Goal: Transaction & Acquisition: Purchase product/service

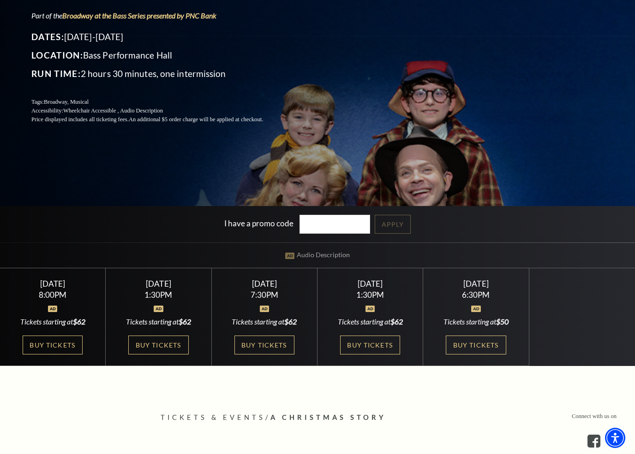
scroll to position [155, 0]
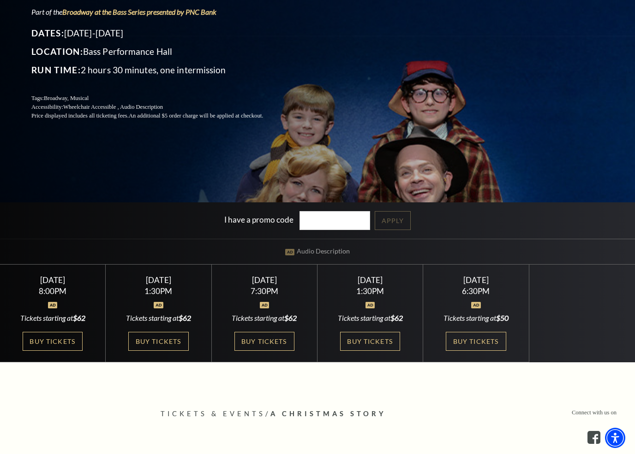
click at [161, 348] on link "Buy Tickets" at bounding box center [158, 341] width 60 height 19
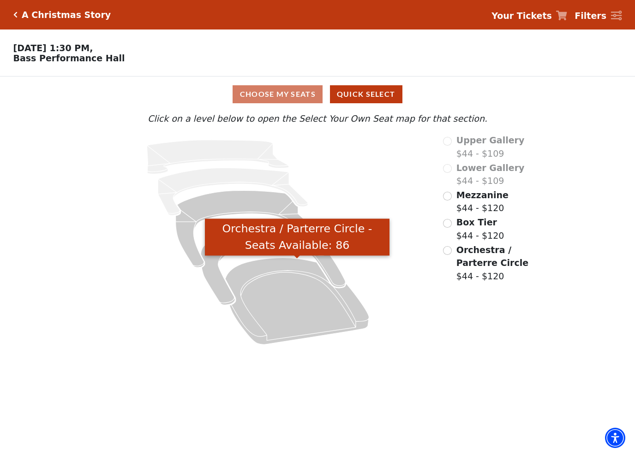
click at [312, 329] on icon "Orchestra / Parterre Circle - Seats Available: 86" at bounding box center [296, 301] width 143 height 87
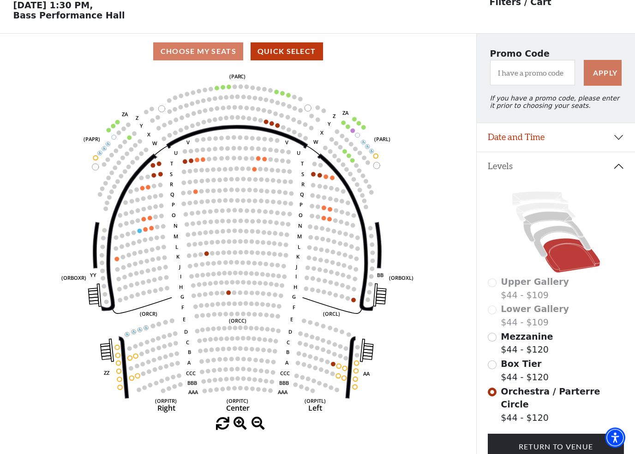
scroll to position [43, 0]
click at [547, 238] on icon at bounding box center [561, 241] width 57 height 31
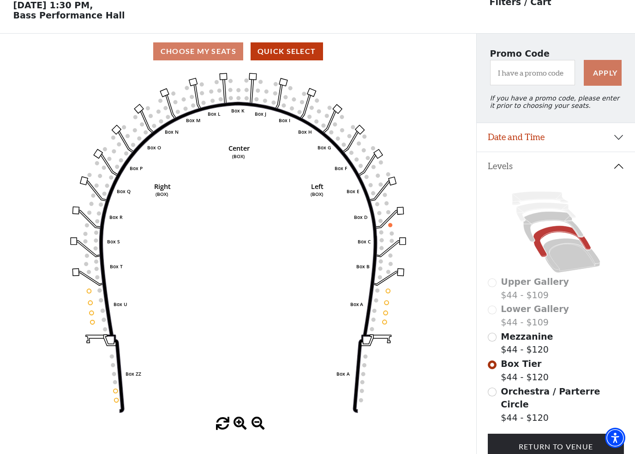
click at [535, 226] on icon at bounding box center [553, 227] width 60 height 30
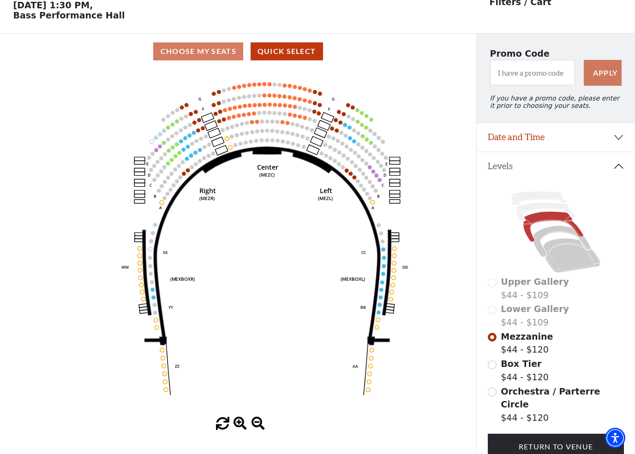
click at [543, 238] on icon at bounding box center [561, 241] width 57 height 31
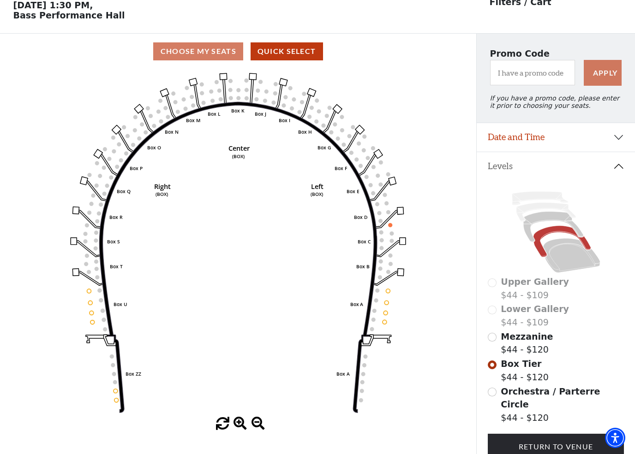
click at [618, 143] on button "Date and Time" at bounding box center [556, 137] width 158 height 29
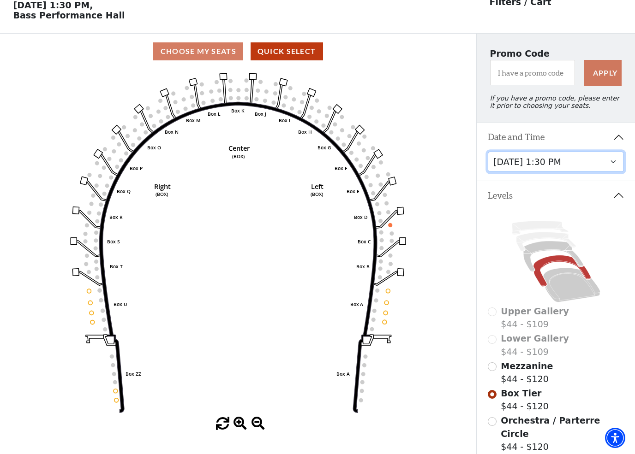
click at [615, 170] on select "Friday, December 5 at 8:00 PM Saturday, December 6 at 1:30 PM Saturday, Decembe…" at bounding box center [556, 162] width 137 height 21
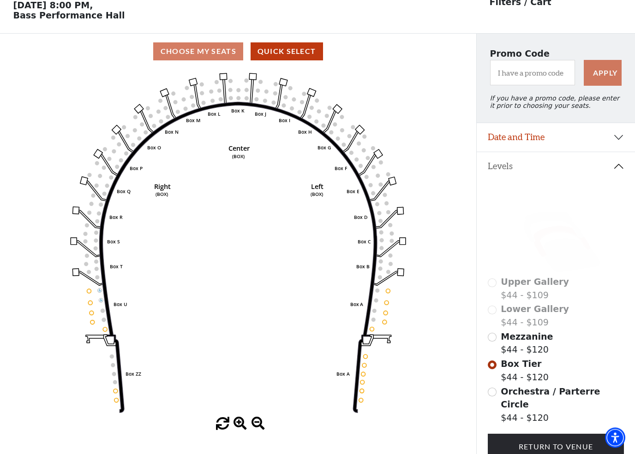
scroll to position [43, 0]
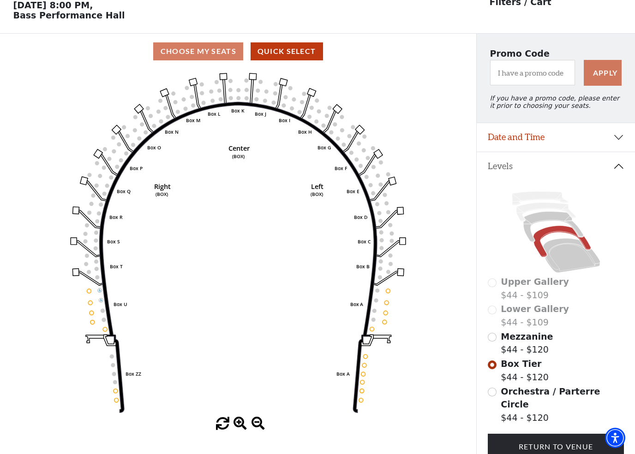
click at [570, 273] on icon at bounding box center [571, 256] width 57 height 34
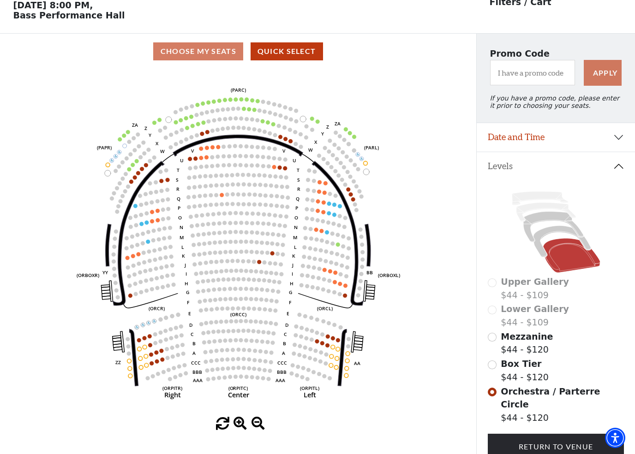
click at [550, 236] on icon at bounding box center [561, 241] width 57 height 31
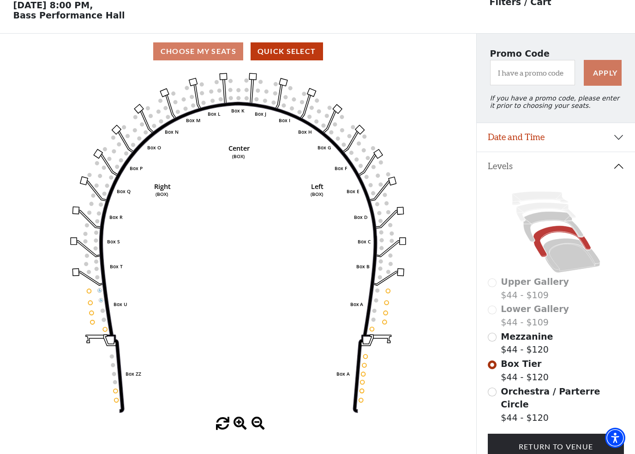
click at [581, 257] on icon at bounding box center [571, 256] width 57 height 34
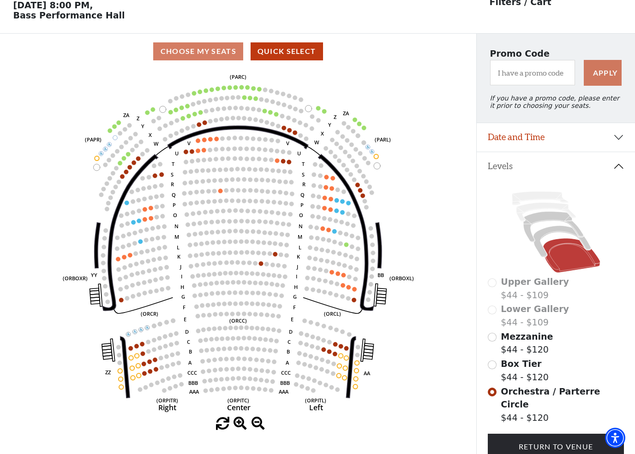
click at [125, 174] on circle at bounding box center [126, 172] width 5 height 5
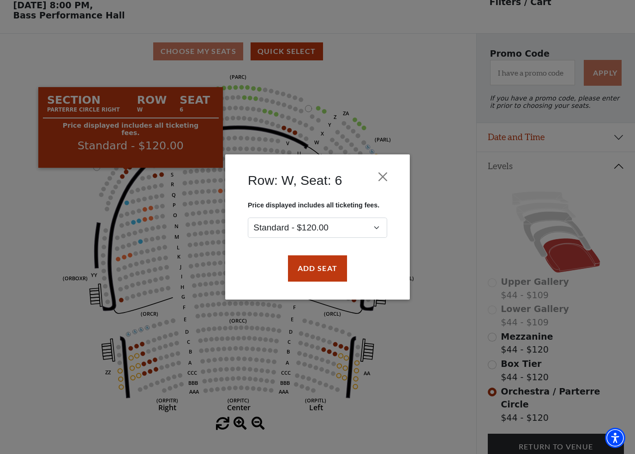
click at [53, 231] on div "Row: W, Seat: 6 Price displayed includes all ticketing fees. Standard - $120.00…" at bounding box center [317, 227] width 635 height 454
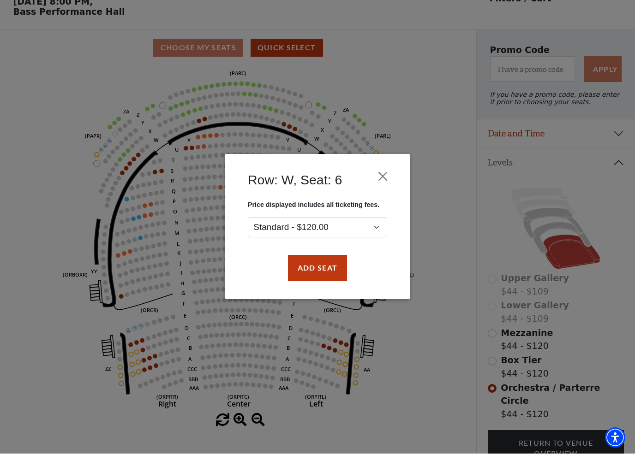
click at [391, 171] on button "Close" at bounding box center [383, 177] width 18 height 18
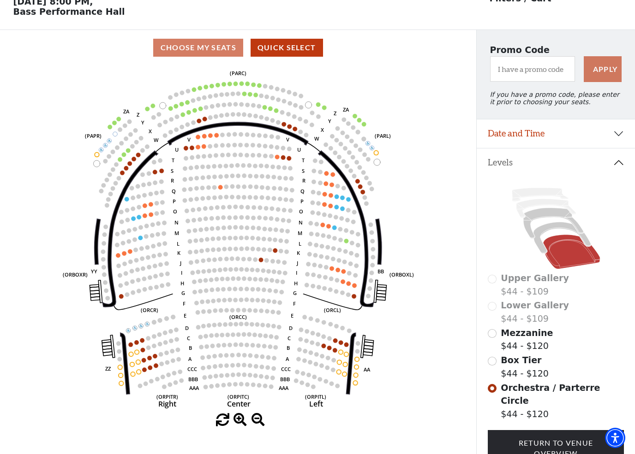
click at [141, 343] on circle at bounding box center [142, 341] width 5 height 5
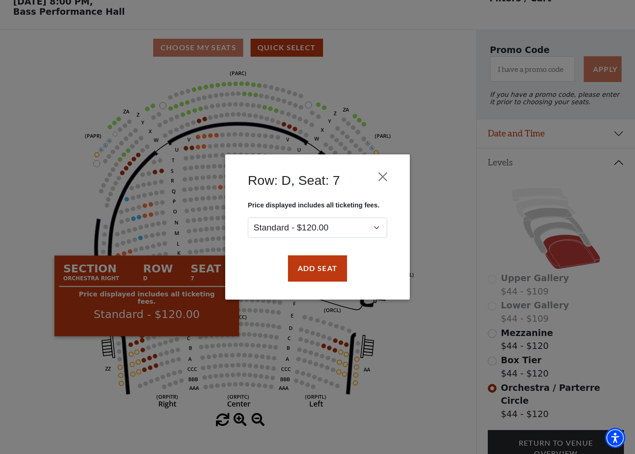
click at [40, 202] on div "Row: D, Seat: 7 Price displayed includes all ticketing fees. Standard - $120.00…" at bounding box center [317, 227] width 635 height 454
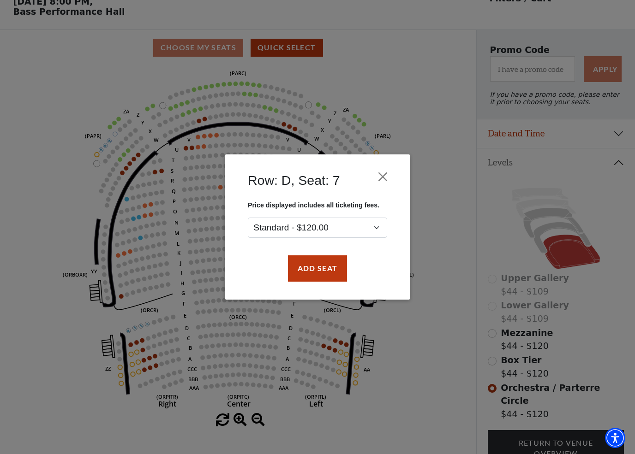
click at [393, 168] on div "Row: D, Seat: 7" at bounding box center [317, 183] width 157 height 38
click at [392, 168] on div "Row: D, Seat: 7" at bounding box center [317, 183] width 157 height 38
click at [388, 180] on button "Close" at bounding box center [383, 177] width 18 height 18
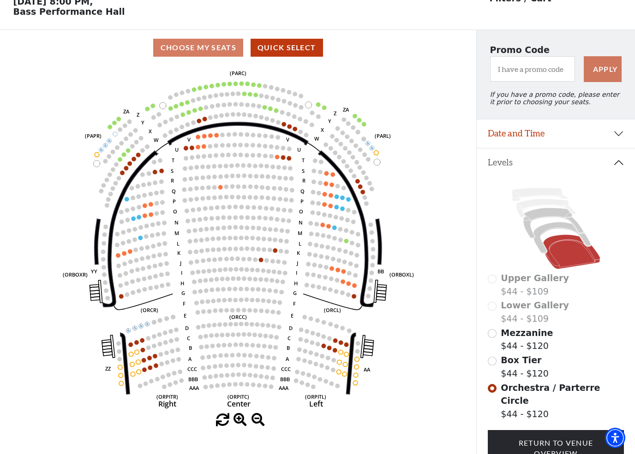
click at [121, 180] on circle at bounding box center [119, 178] width 5 height 5
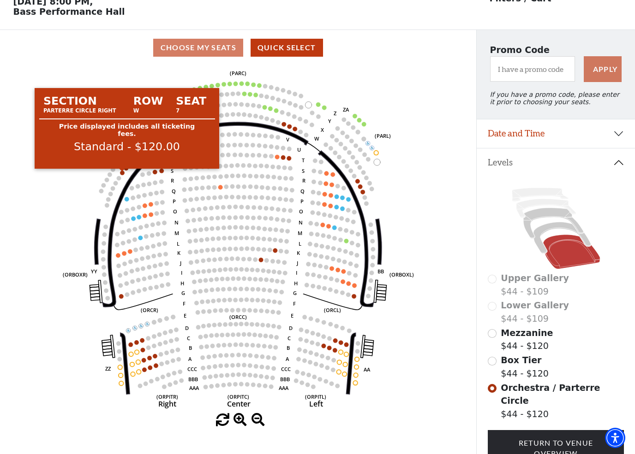
click at [122, 175] on circle at bounding box center [122, 173] width 5 height 5
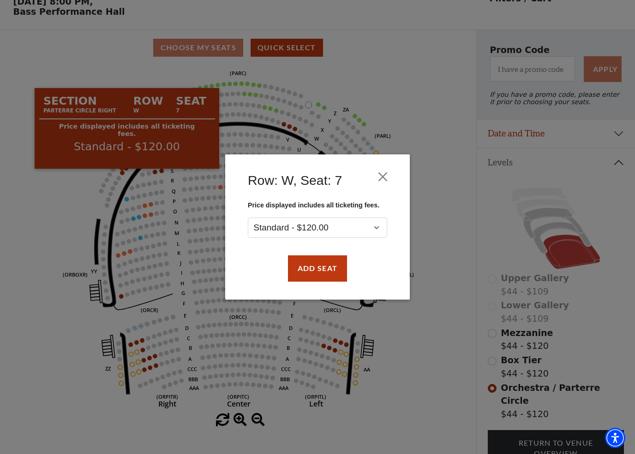
click at [71, 396] on div "Row: W, Seat: 7 Price displayed includes all ticketing fees. Standard - $120.00…" at bounding box center [317, 227] width 635 height 454
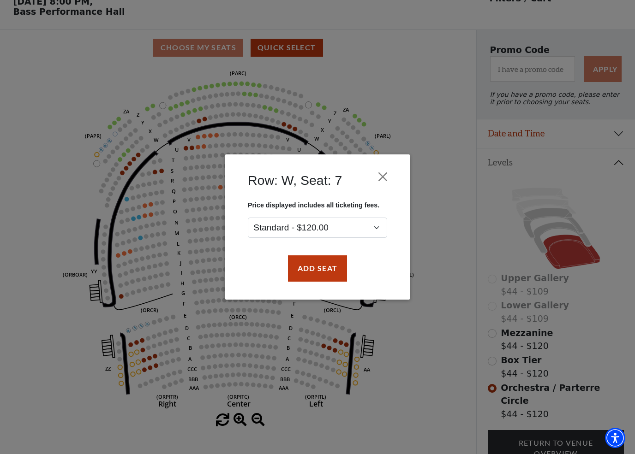
click at [396, 170] on div "Row: W, Seat: 7 Price displayed includes all ticketing fees. Standard - $120.00…" at bounding box center [317, 227] width 185 height 145
click at [395, 172] on div "Row: W, Seat: 7" at bounding box center [317, 183] width 157 height 38
click at [390, 179] on button "Close" at bounding box center [383, 177] width 18 height 18
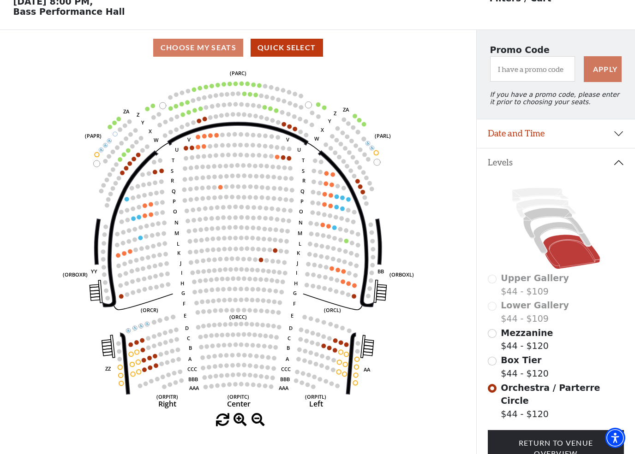
click at [542, 236] on icon at bounding box center [561, 237] width 57 height 31
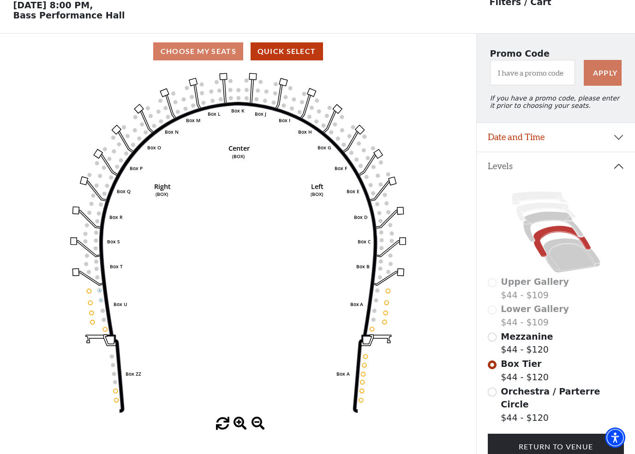
scroll to position [43, 0]
click at [546, 221] on icon at bounding box center [553, 227] width 60 height 30
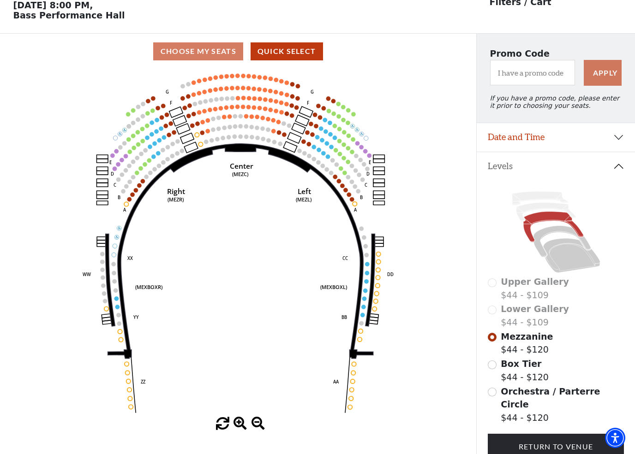
click at [586, 265] on icon at bounding box center [571, 256] width 57 height 34
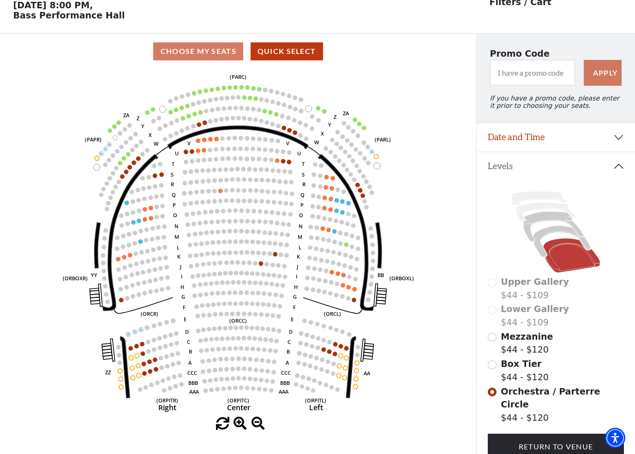
click at [323, 448] on div "Choose My Seats Quick Select Current Level Orchestra / Parterre Circle Click on…" at bounding box center [238, 261] width 476 height 454
click at [620, 143] on button "Date and Time" at bounding box center [556, 137] width 158 height 29
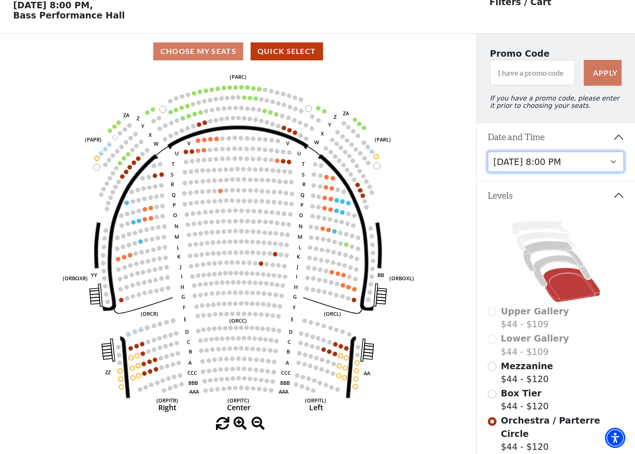
click at [614, 167] on select "Friday, December 5 at 8:00 PM Saturday, December 6 at 1:30 PM Saturday, Decembe…" at bounding box center [556, 162] width 137 height 21
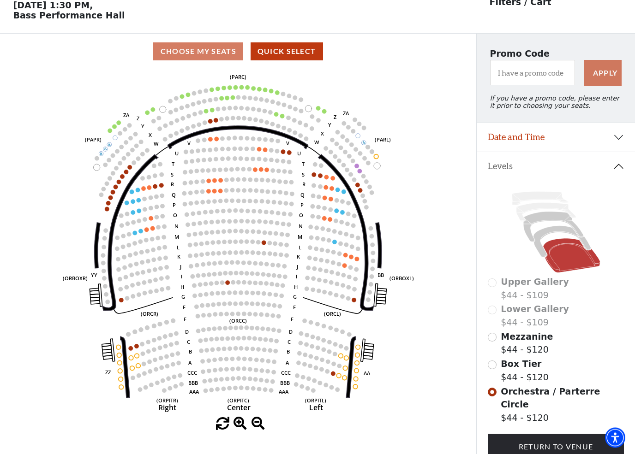
scroll to position [43, 0]
click at [561, 235] on icon at bounding box center [561, 241] width 57 height 31
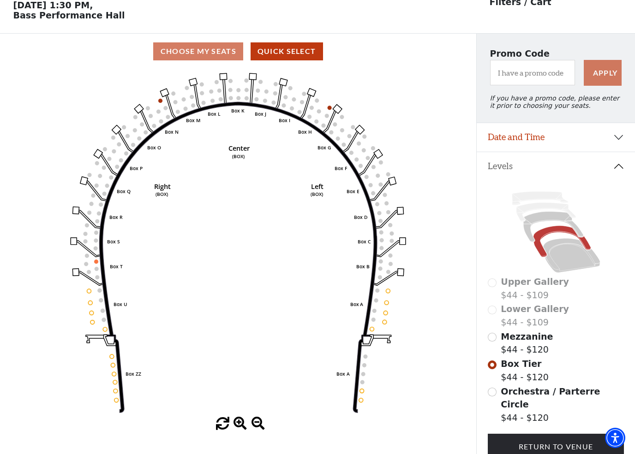
click at [569, 266] on icon at bounding box center [571, 256] width 57 height 34
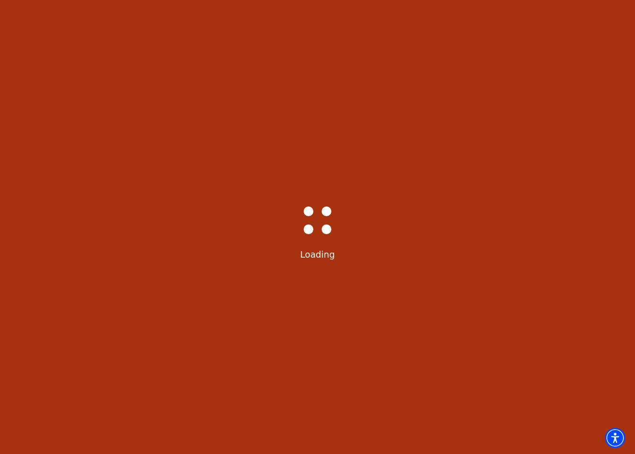
select select "6298"
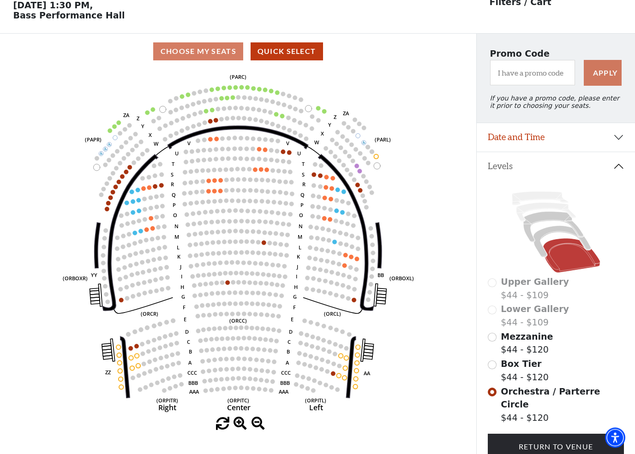
scroll to position [43, 0]
click at [619, 142] on button "Date and Time" at bounding box center [556, 137] width 158 height 29
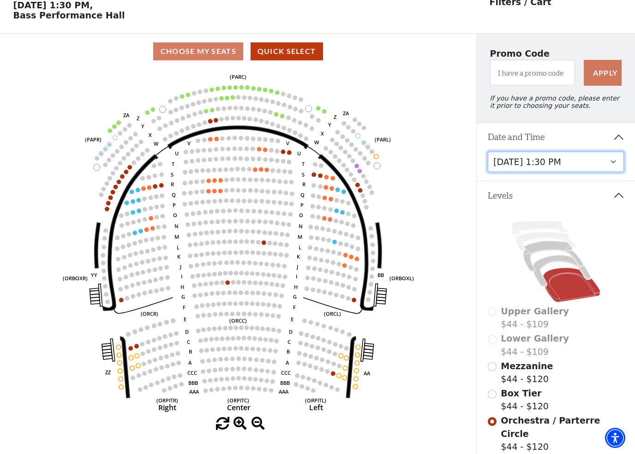
click at [620, 167] on select "Friday, December 5 at 8:00 PM Saturday, December 6 at 1:30 PM Saturday, Decembe…" at bounding box center [556, 162] width 137 height 21
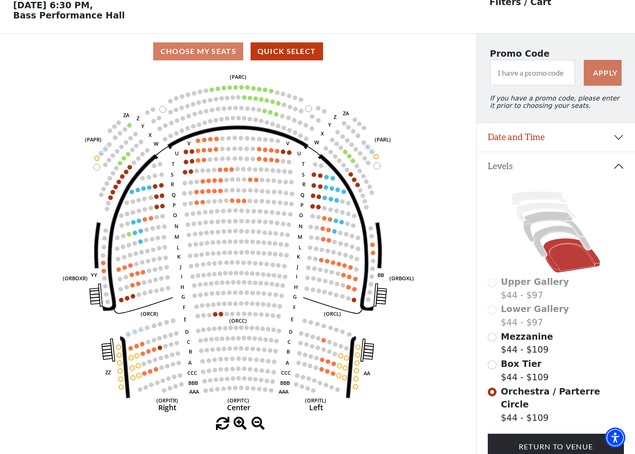
scroll to position [43, 0]
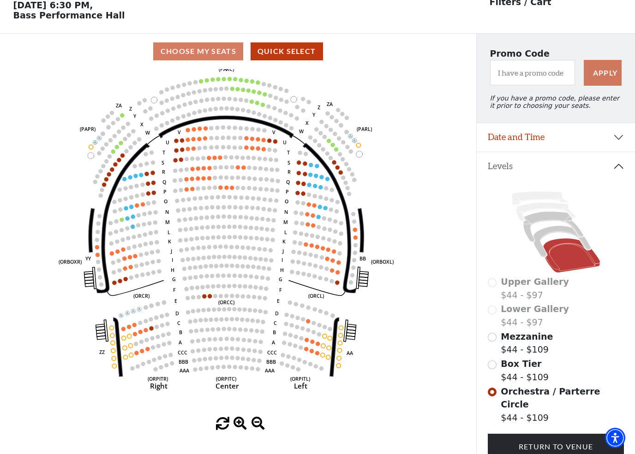
click at [206, 289] on circle at bounding box center [208, 287] width 4 height 4
click at [206, 297] on circle at bounding box center [204, 296] width 4 height 4
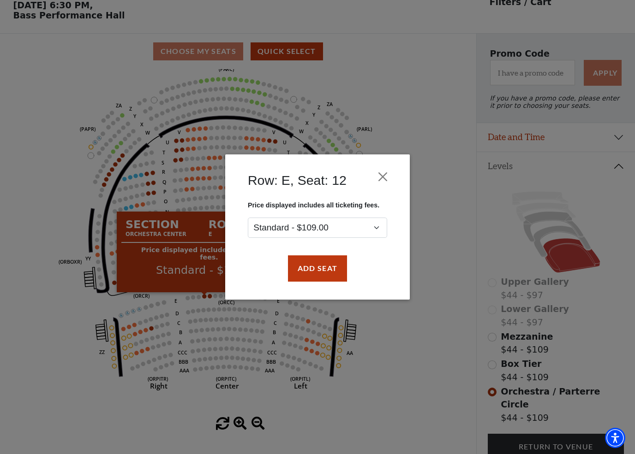
click at [221, 442] on div "Row: E, Seat: 12 Price displayed includes all ticketing fees. Standard - $109.0…" at bounding box center [317, 227] width 635 height 454
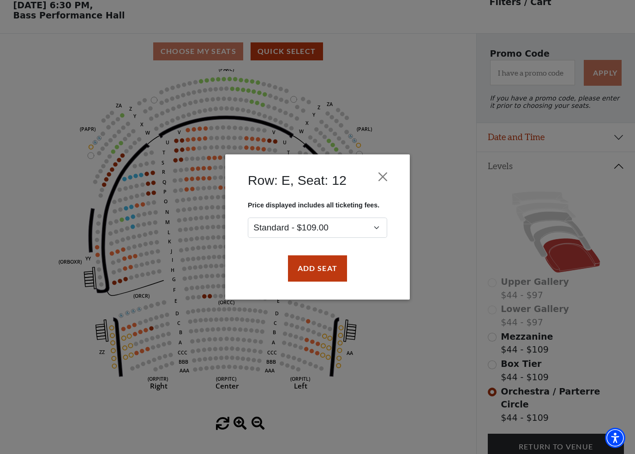
click at [331, 278] on button "Add Seat" at bounding box center [317, 269] width 59 height 26
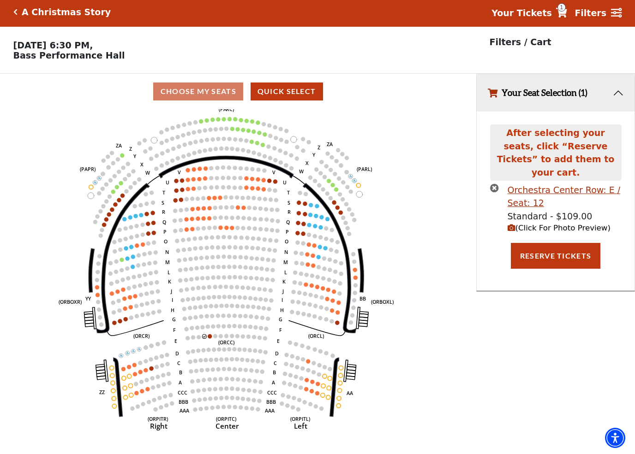
scroll to position [0, 0]
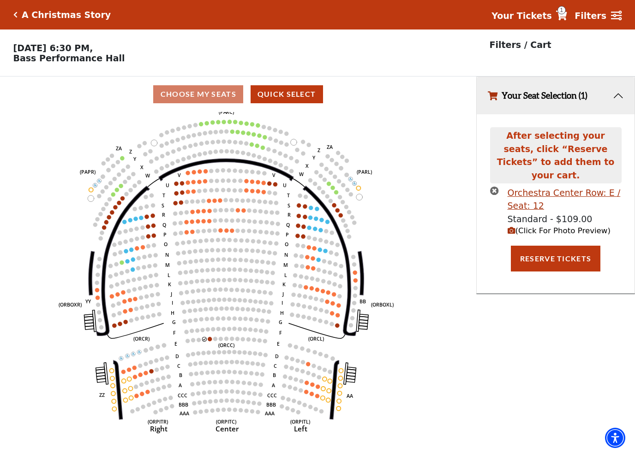
click at [212, 341] on circle at bounding box center [210, 339] width 4 height 4
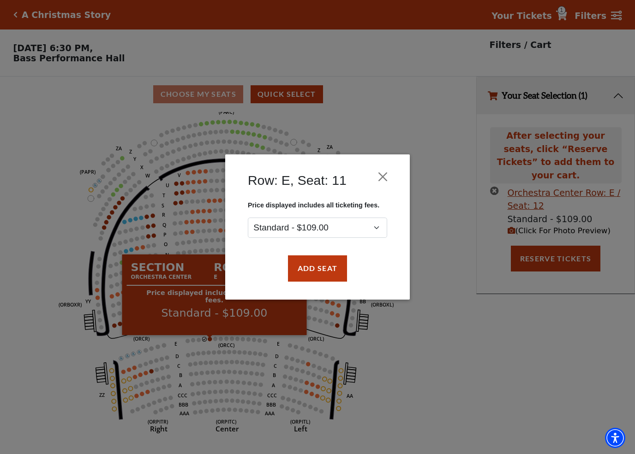
click at [335, 272] on button "Add Seat" at bounding box center [317, 269] width 59 height 26
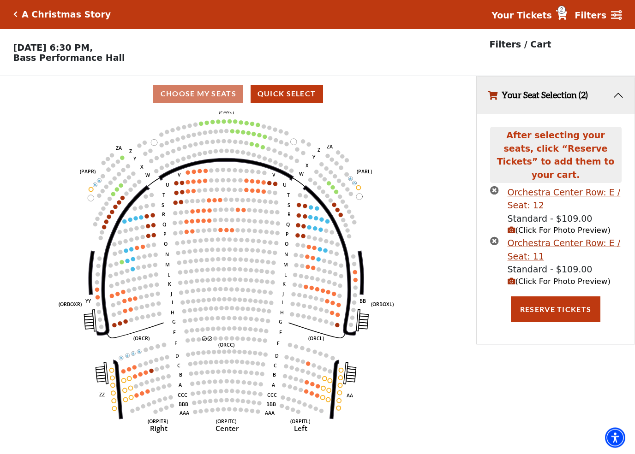
click at [22, 24] on div "A Christmas Story Your Tickets 2 Filters" at bounding box center [317, 15] width 635 height 30
click at [22, 22] on div "A Christmas Story Your Tickets 2 Filters" at bounding box center [317, 15] width 635 height 30
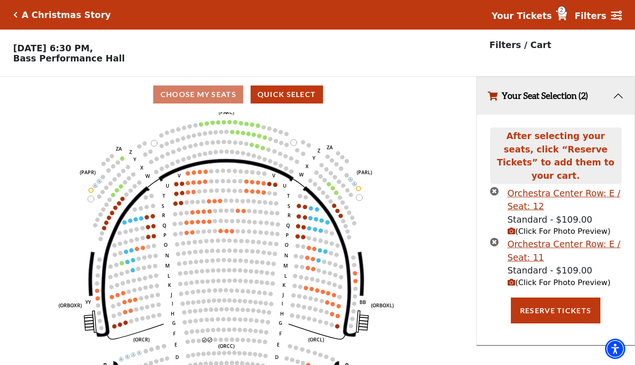
click at [497, 237] on icon "times-circle" at bounding box center [494, 241] width 9 height 9
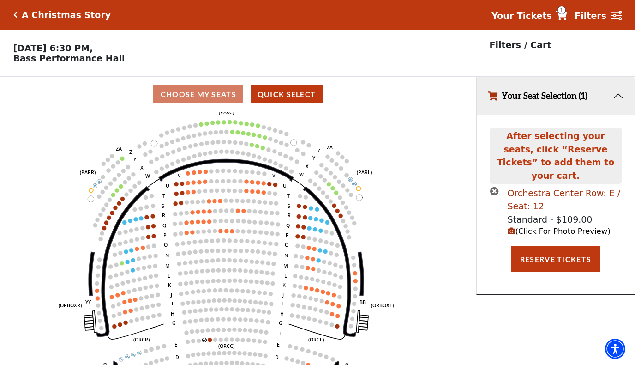
click at [497, 186] on icon "times-circle" at bounding box center [494, 190] width 9 height 9
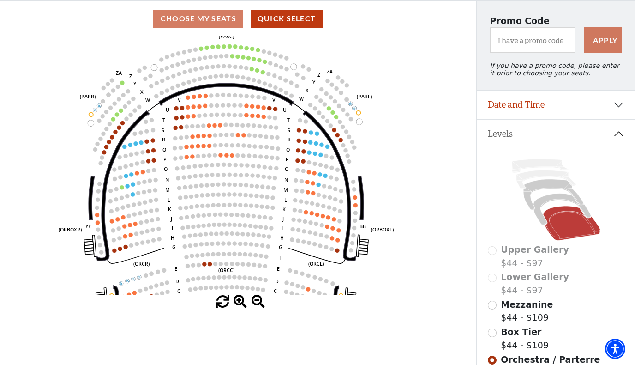
scroll to position [71, 0]
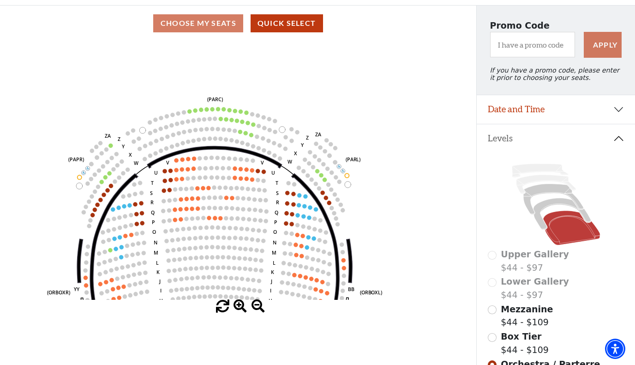
click at [623, 112] on button "Date and Time" at bounding box center [556, 109] width 158 height 29
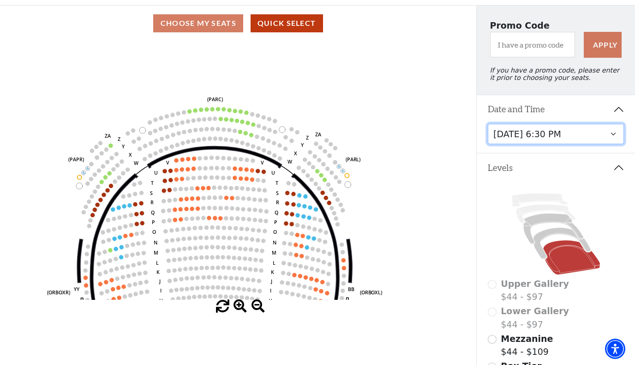
click at [615, 136] on select "Friday, December 5 at 8:00 PM Saturday, December 6 at 1:30 PM Saturday, Decembe…" at bounding box center [556, 134] width 137 height 21
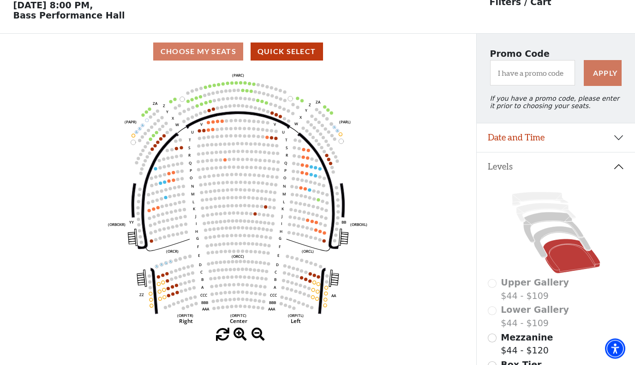
scroll to position [43, 0]
click at [621, 136] on button "Date and Time" at bounding box center [556, 137] width 158 height 29
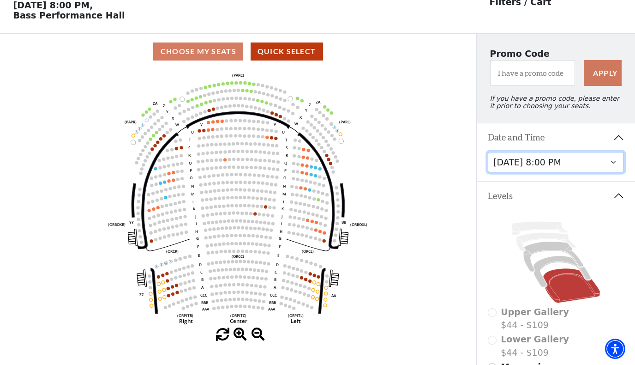
click at [616, 170] on select "Friday, December 5 at 8:00 PM Saturday, December 6 at 1:30 PM Saturday, Decembe…" at bounding box center [556, 162] width 137 height 21
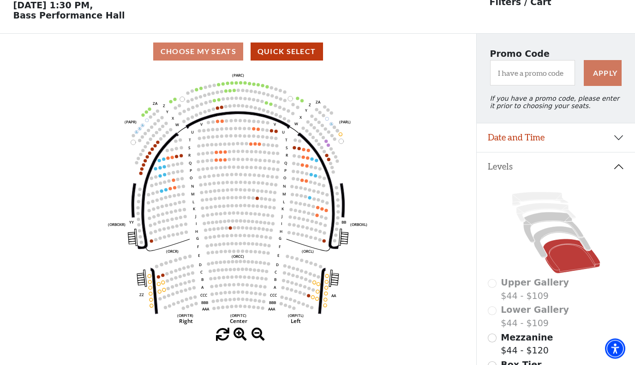
scroll to position [43, 0]
click at [551, 235] on icon at bounding box center [561, 241] width 57 height 31
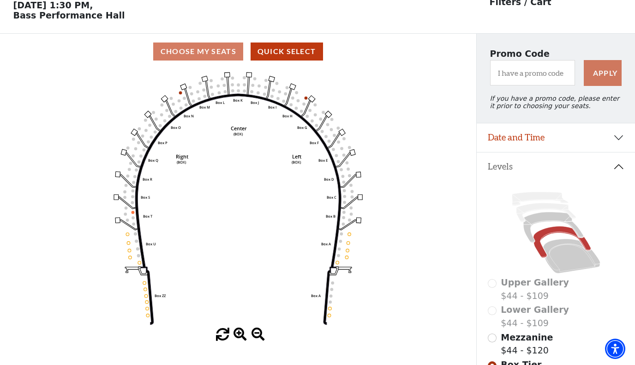
click at [538, 224] on icon at bounding box center [553, 227] width 60 height 30
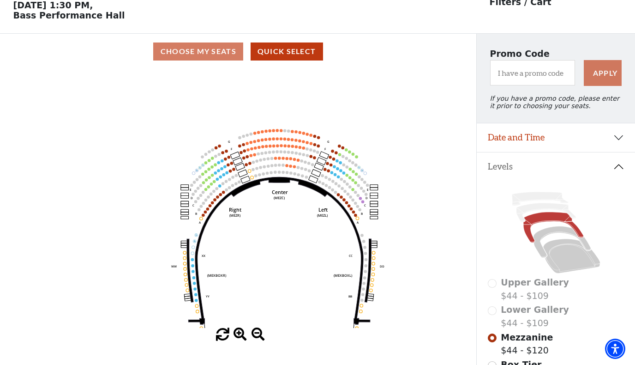
click at [616, 137] on button "Date and Time" at bounding box center [556, 137] width 158 height 29
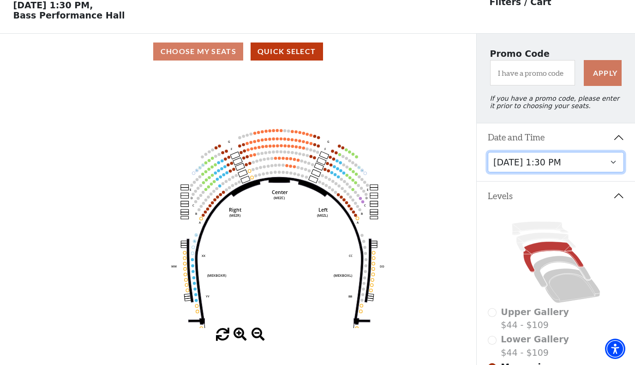
click at [610, 171] on select "Friday, December 5 at 8:00 PM Saturday, December 6 at 1:30 PM Saturday, Decembe…" at bounding box center [556, 162] width 137 height 21
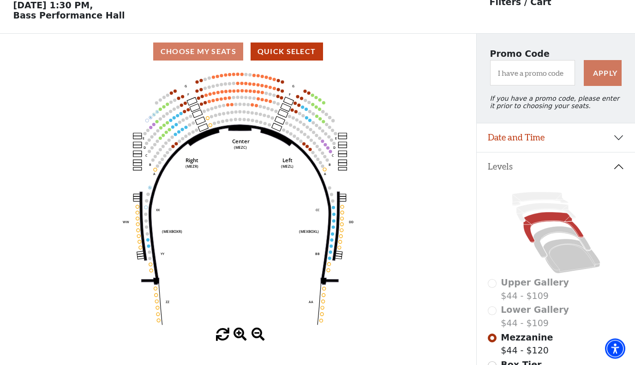
scroll to position [43, 0]
click at [582, 257] on icon at bounding box center [571, 256] width 57 height 34
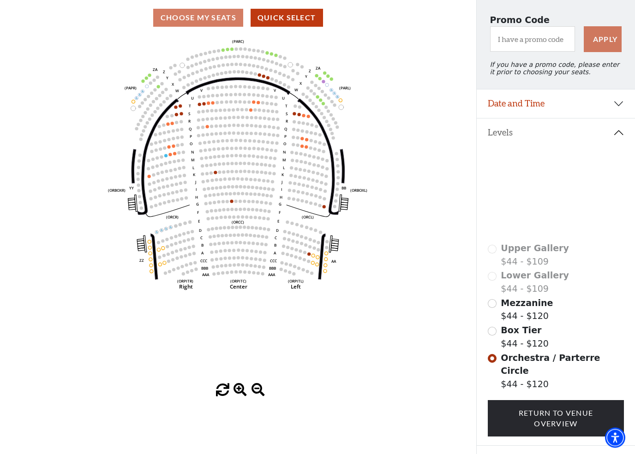
scroll to position [77, 0]
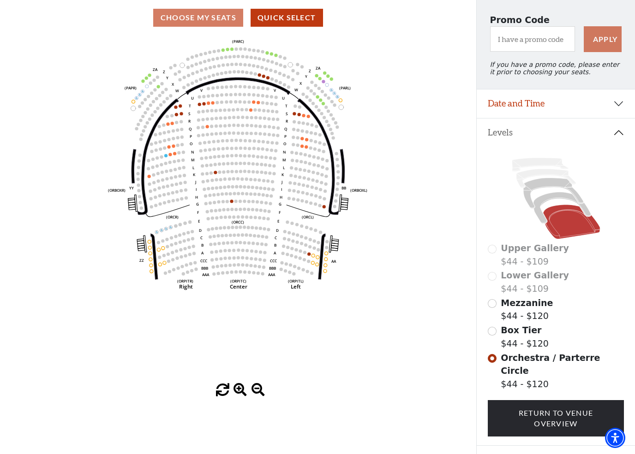
click at [496, 327] on div "Box Tier $44 - $120" at bounding box center [556, 337] width 137 height 26
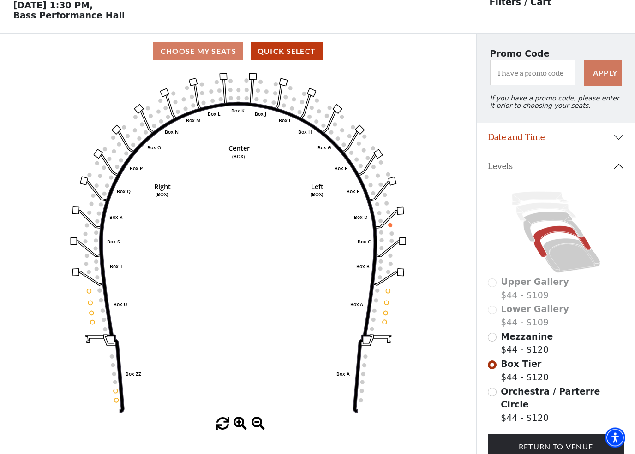
scroll to position [43, 0]
click at [626, 137] on button "Date and Time" at bounding box center [556, 137] width 158 height 29
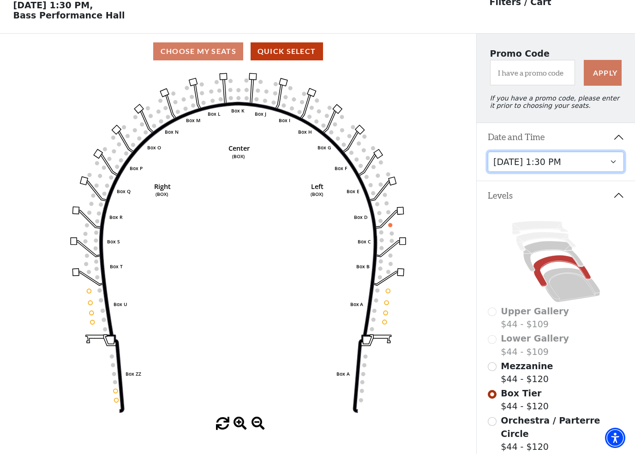
click at [614, 165] on select "Friday, December 5 at 8:00 PM Saturday, December 6 at 1:30 PM Saturday, Decembe…" at bounding box center [556, 162] width 137 height 21
click at [613, 164] on select "Friday, December 5 at 8:00 PM Saturday, December 6 at 1:30 PM Saturday, Decembe…" at bounding box center [556, 162] width 137 height 21
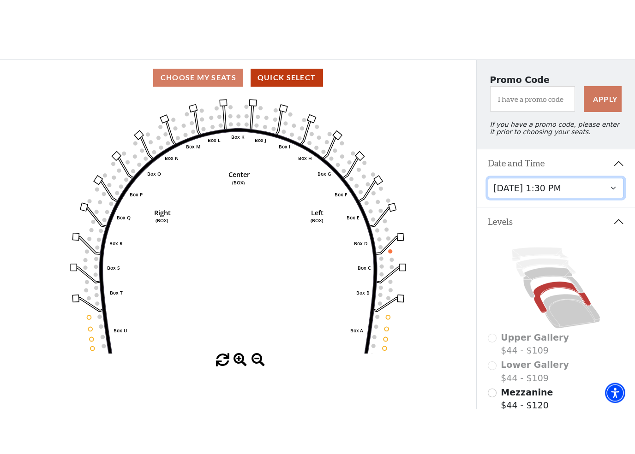
scroll to position [60, 0]
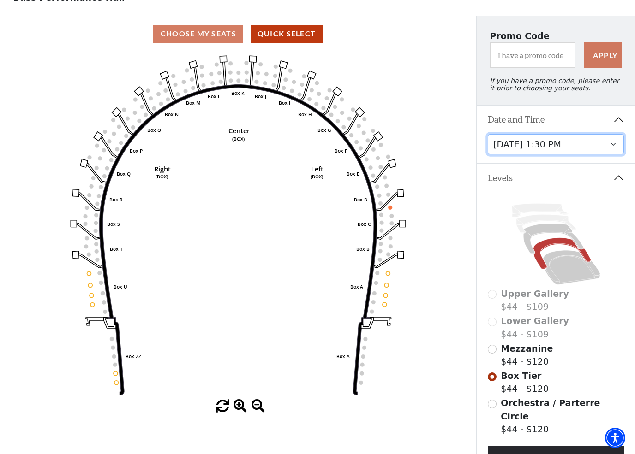
click at [623, 144] on select "Friday, December 5 at 8:00 PM Saturday, December 6 at 1:30 PM Saturday, Decembe…" at bounding box center [556, 144] width 137 height 21
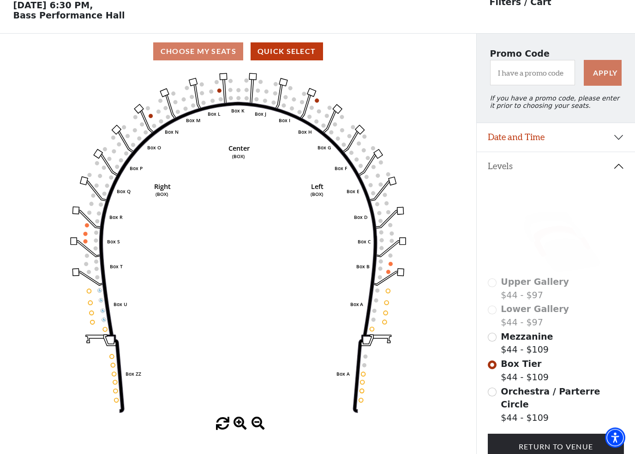
scroll to position [43, 0]
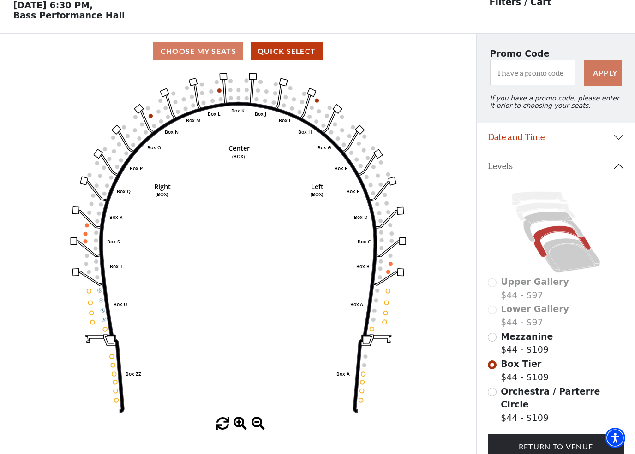
click at [582, 264] on icon at bounding box center [571, 256] width 57 height 34
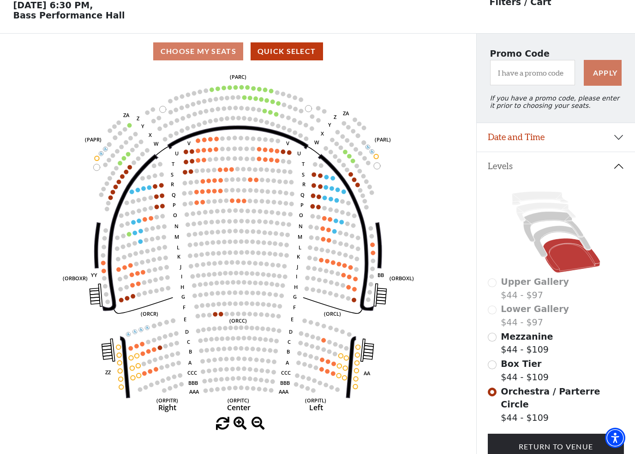
click at [211, 317] on circle at bounding box center [209, 315] width 5 height 5
click at [217, 316] on circle at bounding box center [215, 314] width 5 height 5
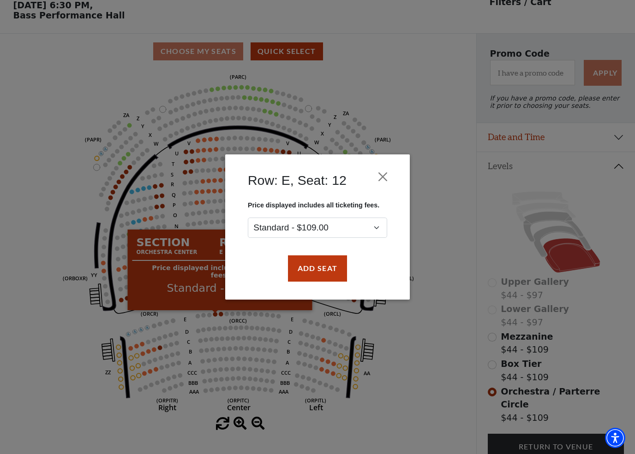
click at [321, 276] on button "Add Seat" at bounding box center [317, 269] width 59 height 26
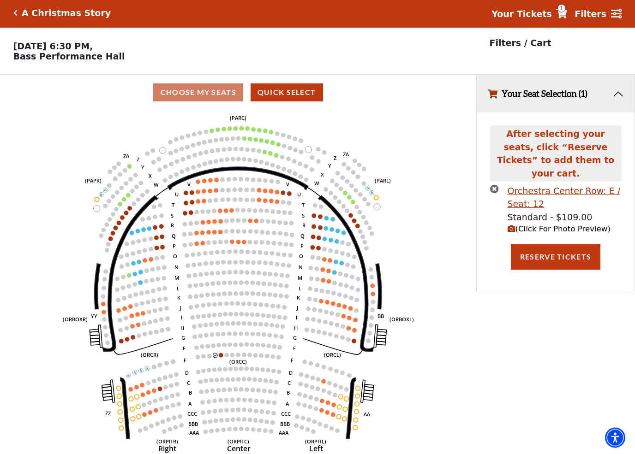
scroll to position [0, 0]
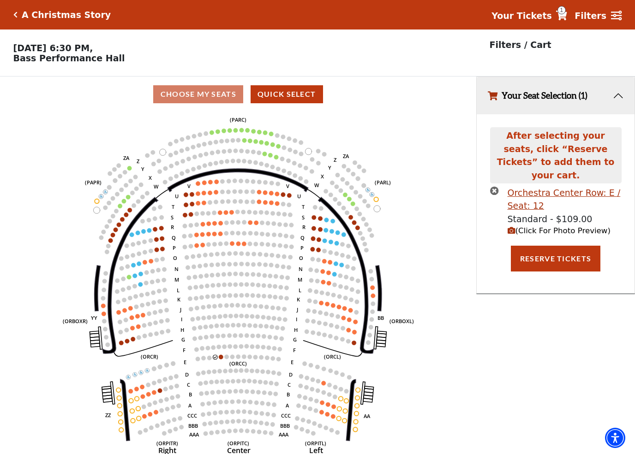
click at [231, 359] on circle at bounding box center [232, 357] width 5 height 5
click at [222, 357] on use "Seat Selected" at bounding box center [220, 357] width 5 height 5
click at [229, 359] on circle at bounding box center [226, 357] width 5 height 5
click at [221, 355] on icon "Left (ORPITL) Right (ORPITR) Center (ORPITC) ZZ AA YY BB ZA ZA (ORCL) (ORCR) (O…" at bounding box center [238, 286] width 429 height 348
click at [223, 359] on circle at bounding box center [221, 357] width 5 height 5
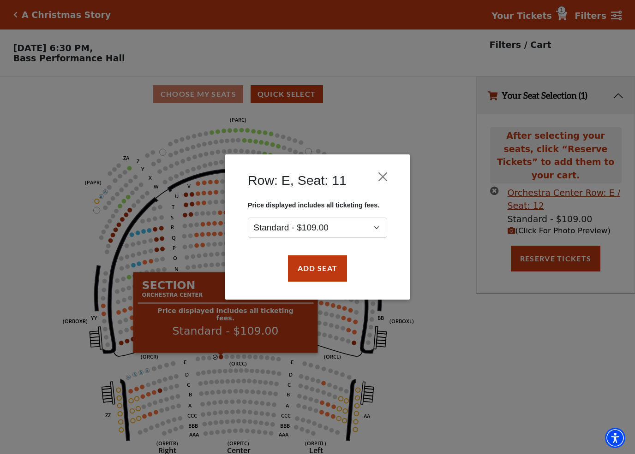
click at [328, 275] on button "Add Seat" at bounding box center [317, 269] width 59 height 26
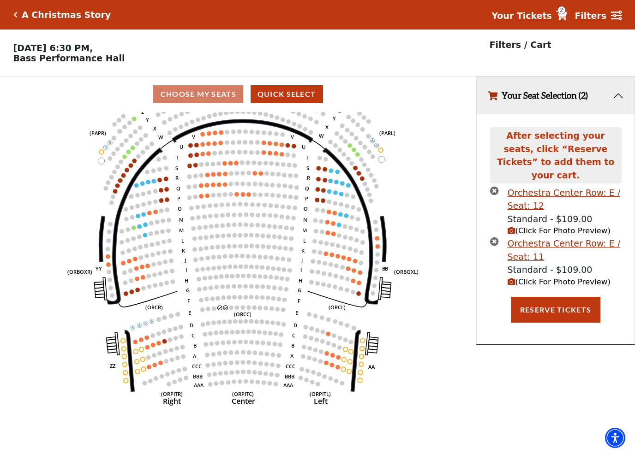
click at [582, 227] on span "(Click For Photo Preview)" at bounding box center [559, 231] width 103 height 9
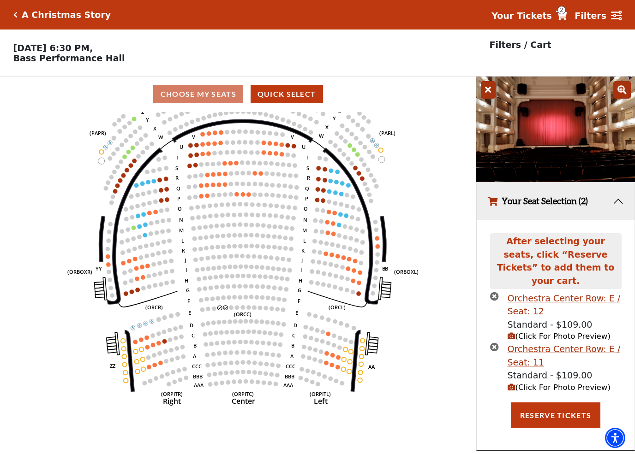
click at [569, 403] on button "Reserve Tickets" at bounding box center [556, 416] width 90 height 26
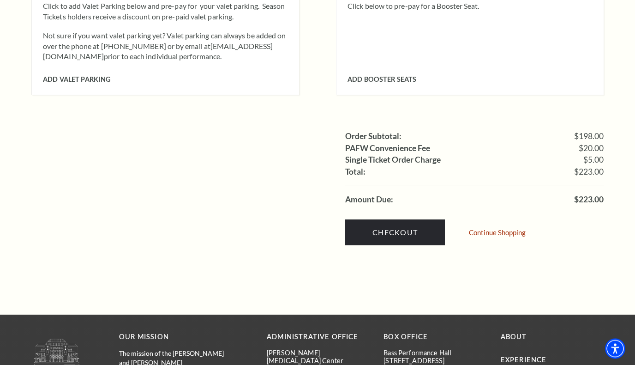
scroll to position [842, 0]
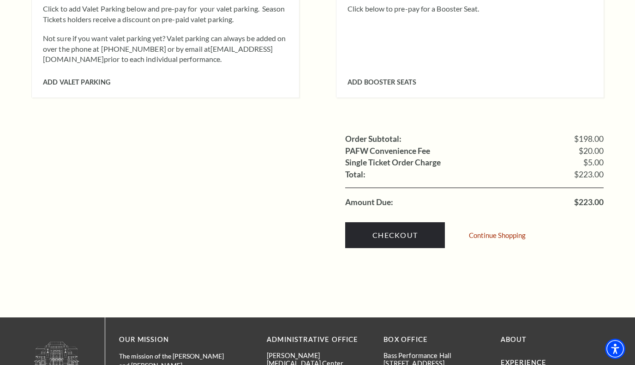
click at [400, 222] on link "Checkout" at bounding box center [395, 235] width 100 height 26
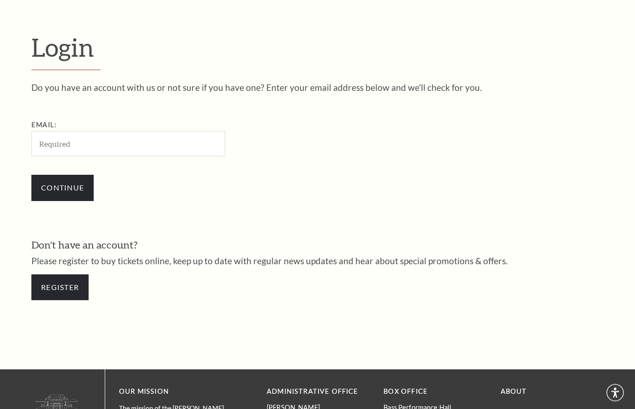
scroll to position [259, 0]
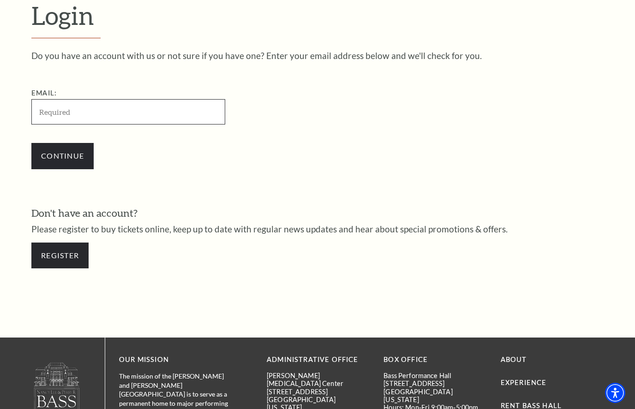
click at [127, 106] on input "Email:" at bounding box center [128, 111] width 194 height 25
type input "scamp837@gmail.com"
click at [89, 159] on input "Continue" at bounding box center [62, 156] width 62 height 26
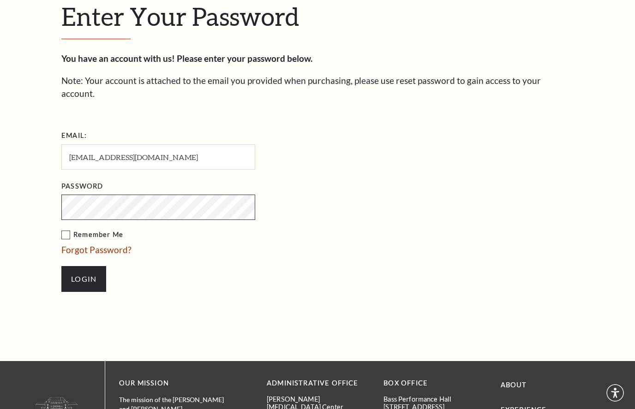
scroll to position [268, 0]
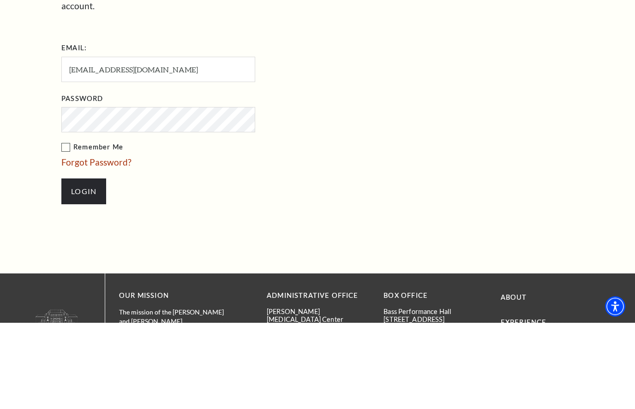
click at [74, 228] on label "Remember Me" at bounding box center [204, 234] width 286 height 12
click at [0, 0] on input "Remember Me" at bounding box center [0, 0] width 0 height 0
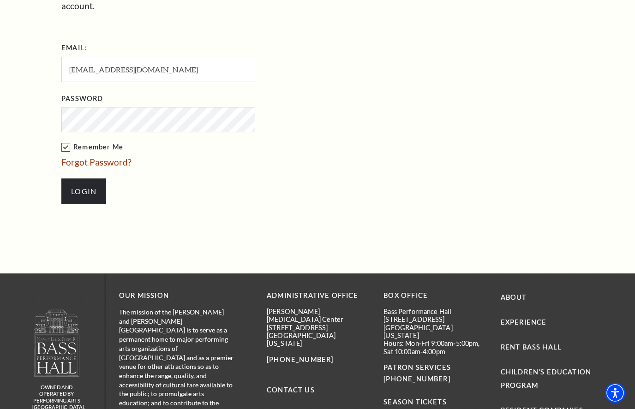
click at [91, 179] on input "Login" at bounding box center [83, 192] width 45 height 26
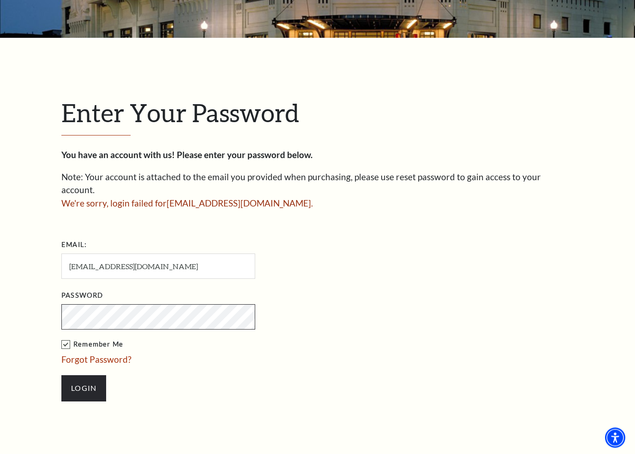
scroll to position [171, 0]
click at [124, 354] on link "Forgot Password?" at bounding box center [96, 359] width 70 height 11
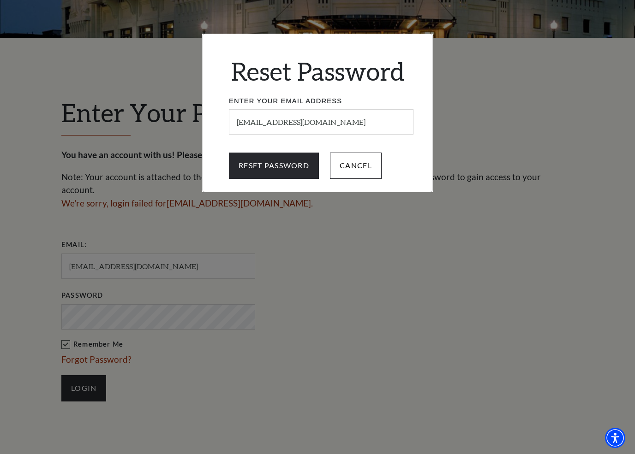
click at [297, 166] on input "Reset Password" at bounding box center [274, 166] width 90 height 26
